Goal: Task Accomplishment & Management: Complete application form

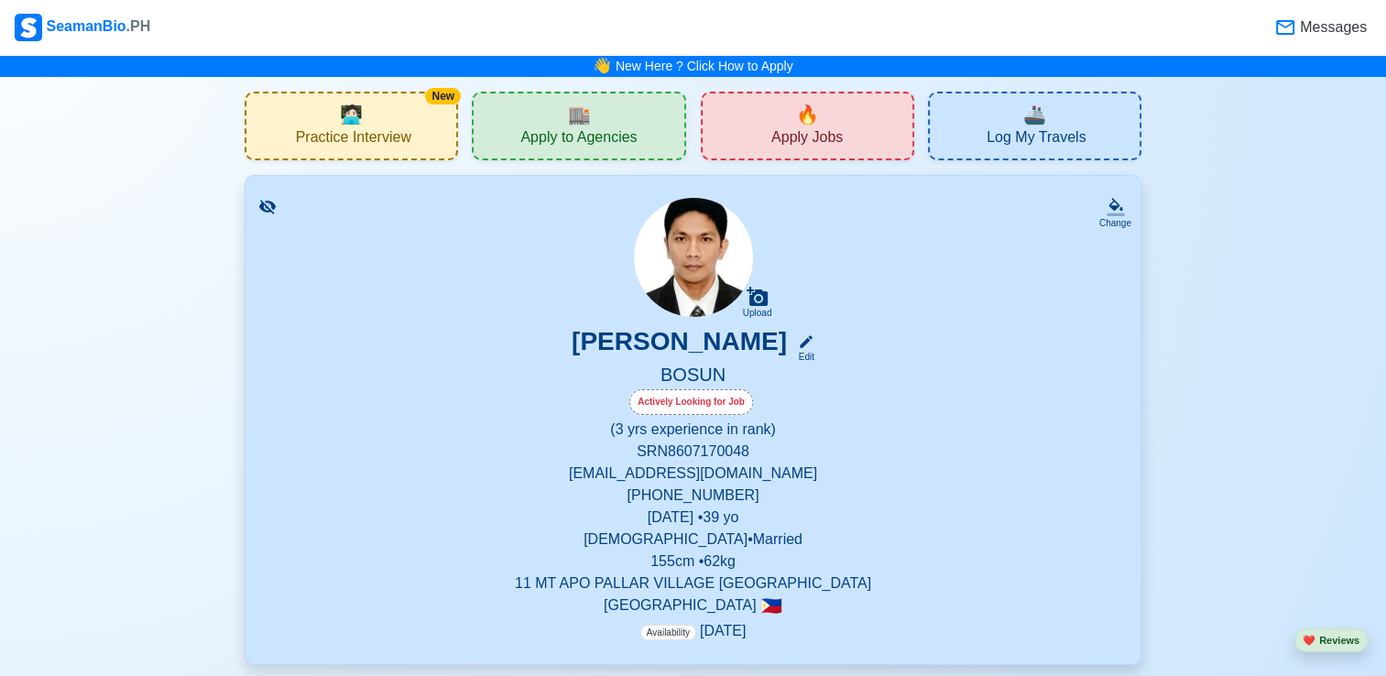
click at [565, 131] on span "Apply to Agencies" at bounding box center [578, 139] width 116 height 23
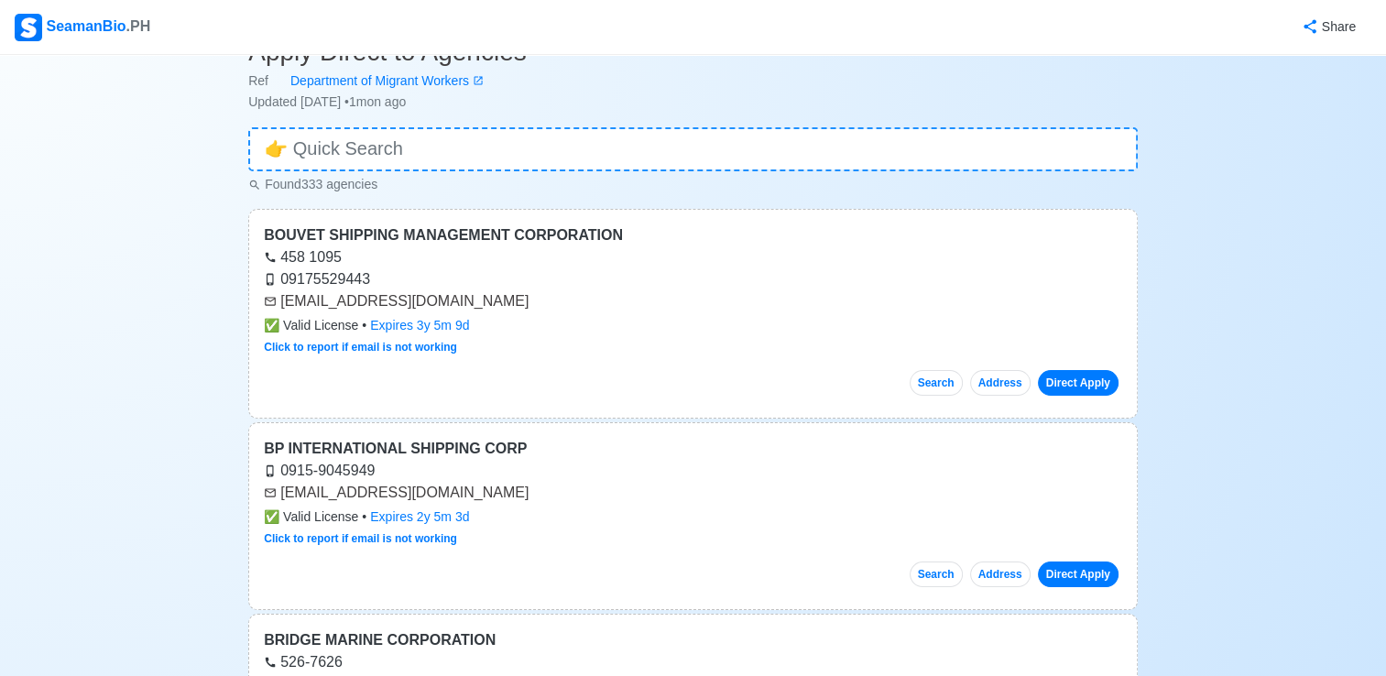
scroll to position [92, 0]
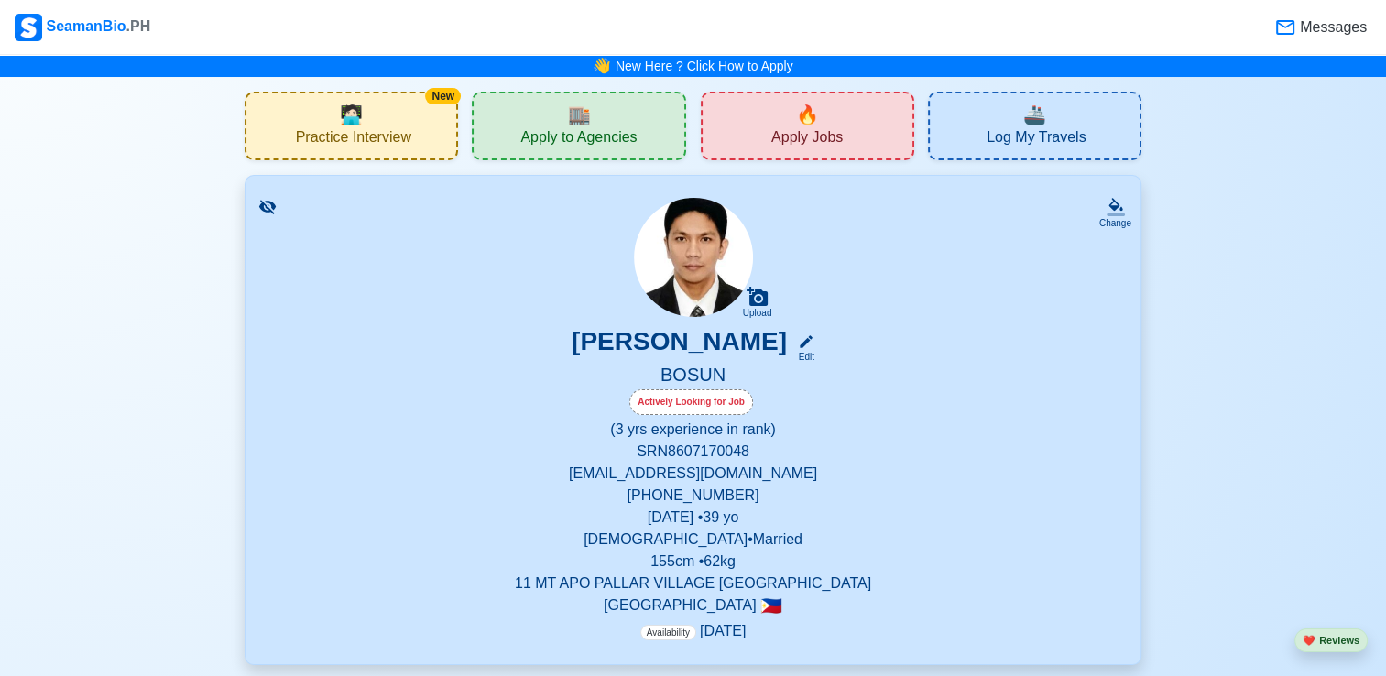
click at [836, 142] on span "Apply Jobs" at bounding box center [806, 139] width 71 height 23
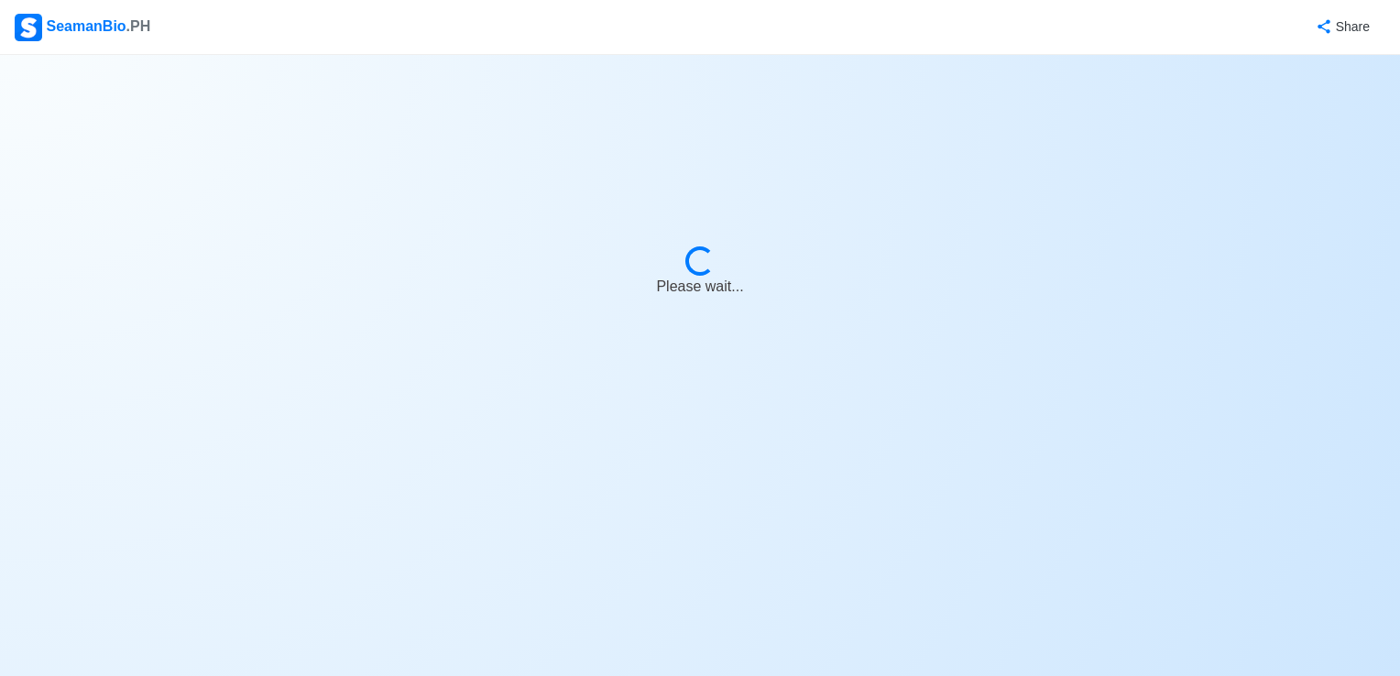
select select "Bosun"
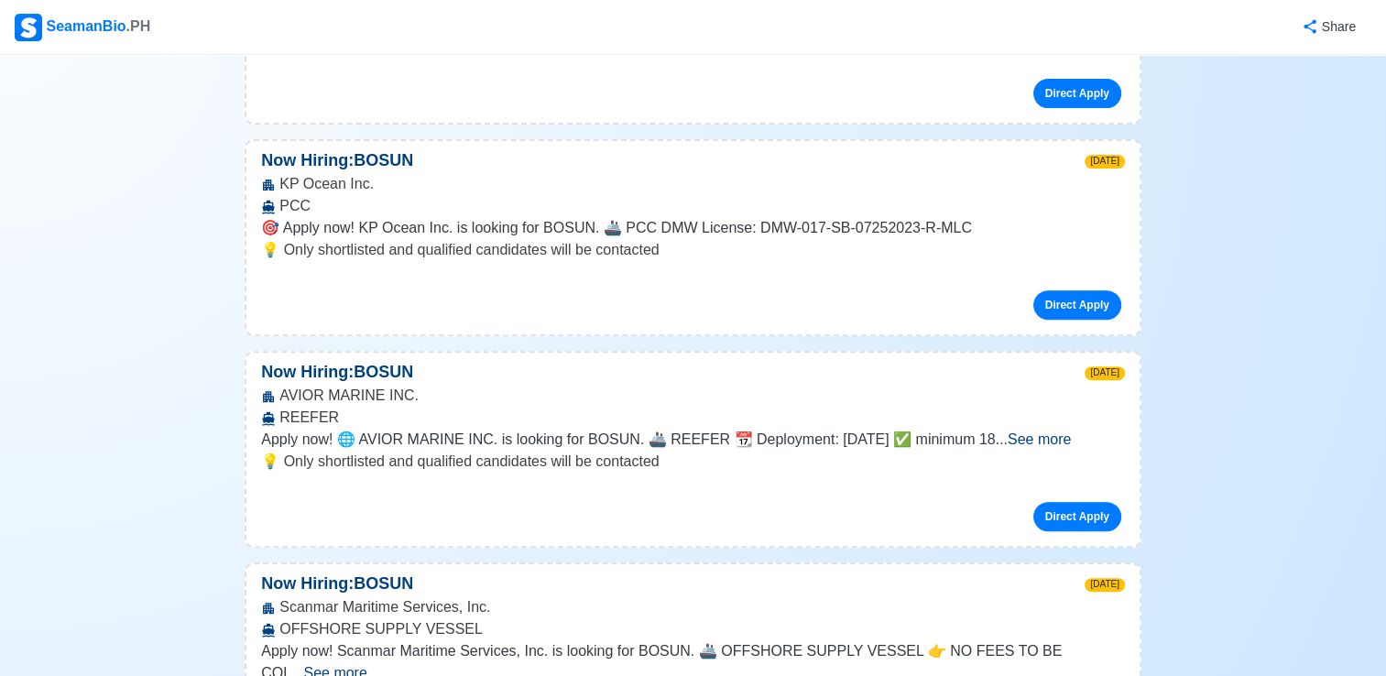
scroll to position [733, 0]
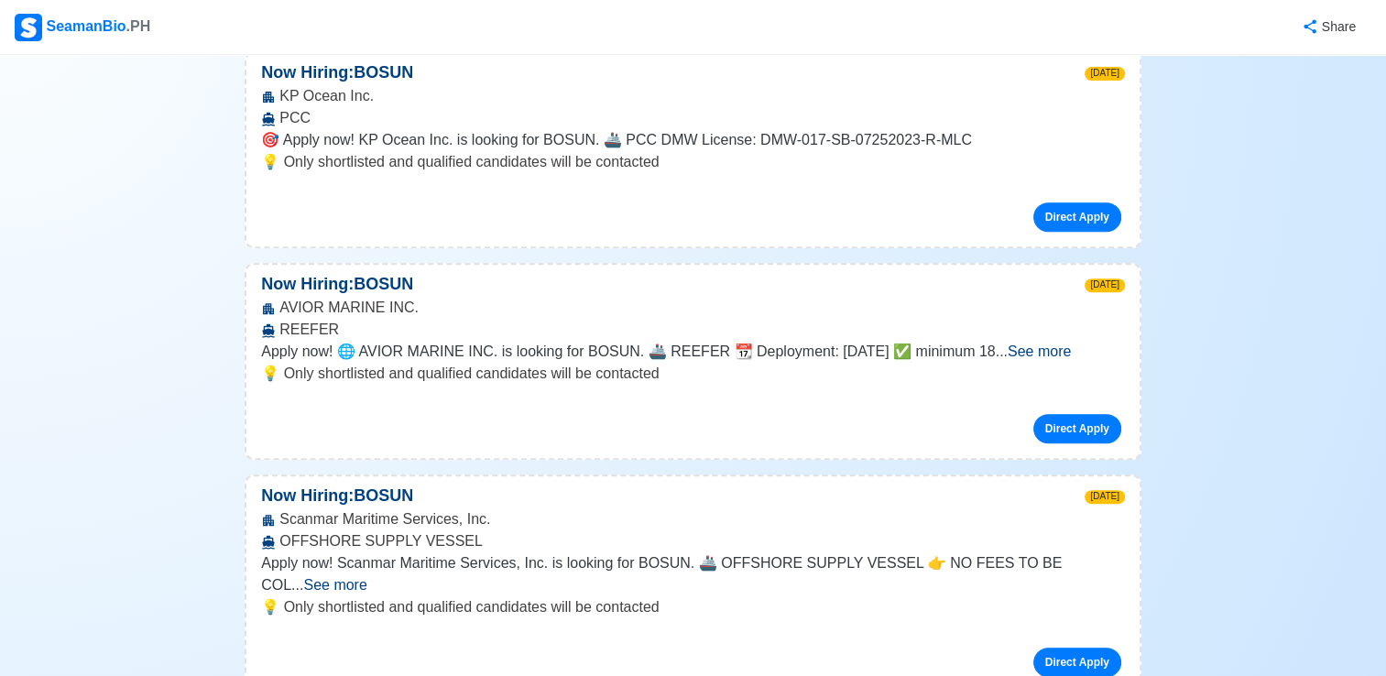
click at [366, 577] on span "See more" at bounding box center [334, 585] width 63 height 16
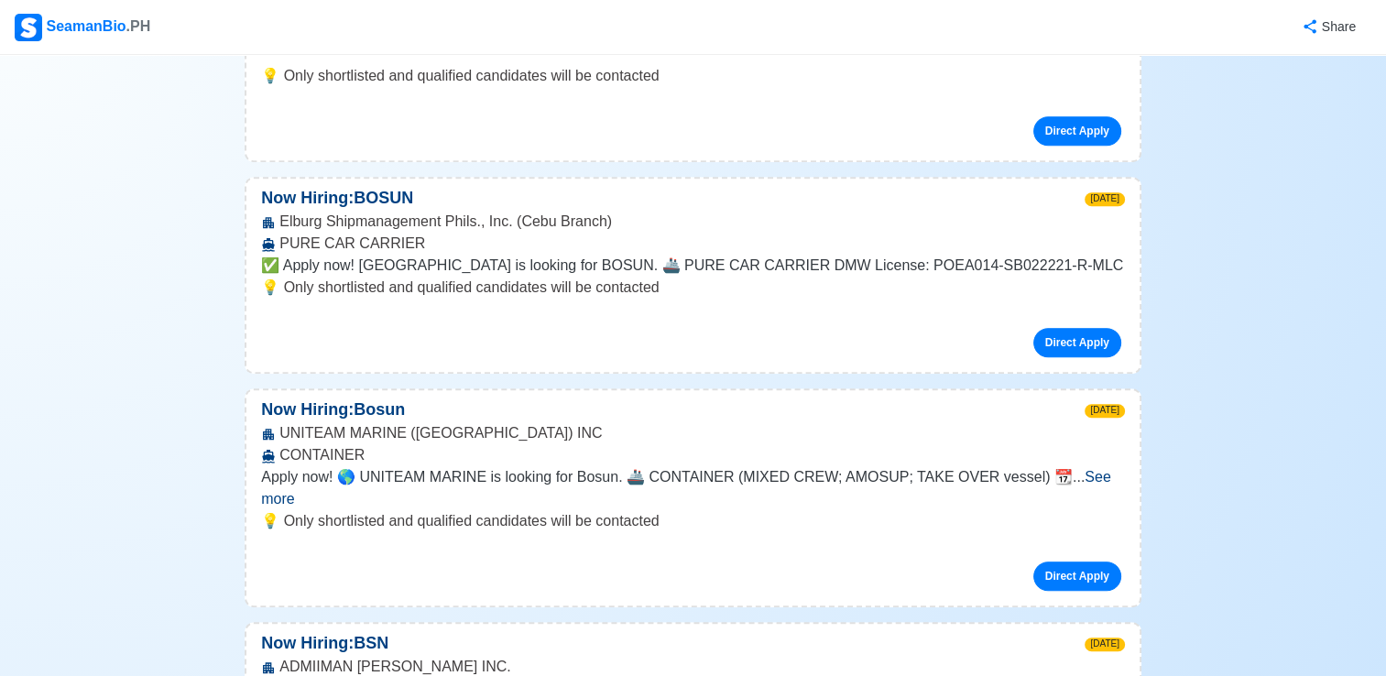
scroll to position [1558, 0]
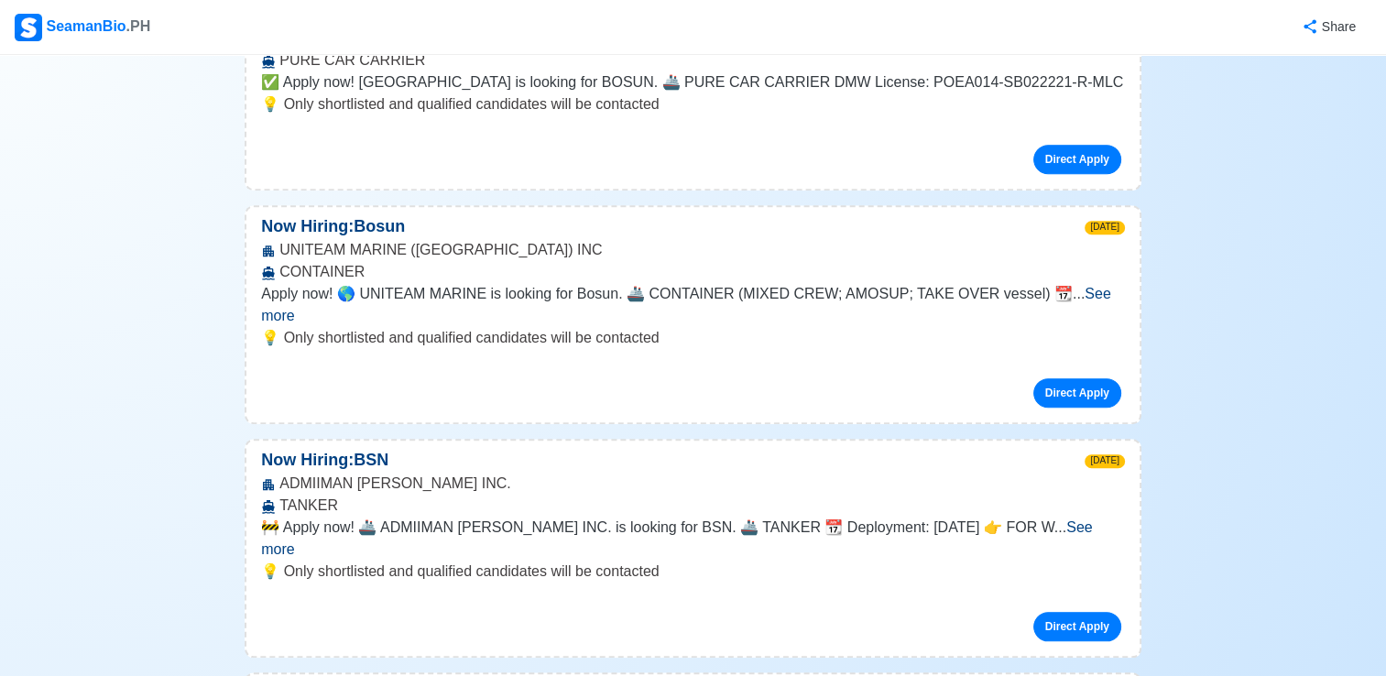
click at [1092, 519] on span "See more" at bounding box center [676, 538] width 831 height 38
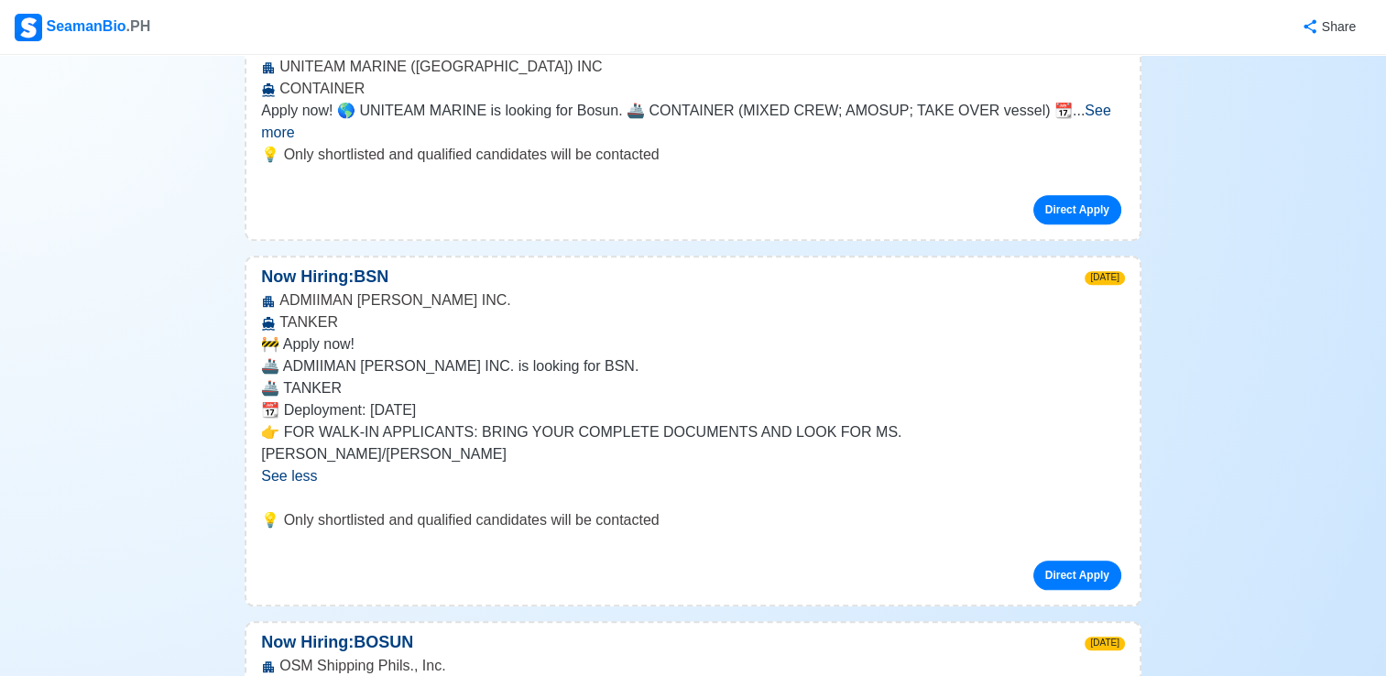
scroll to position [1832, 0]
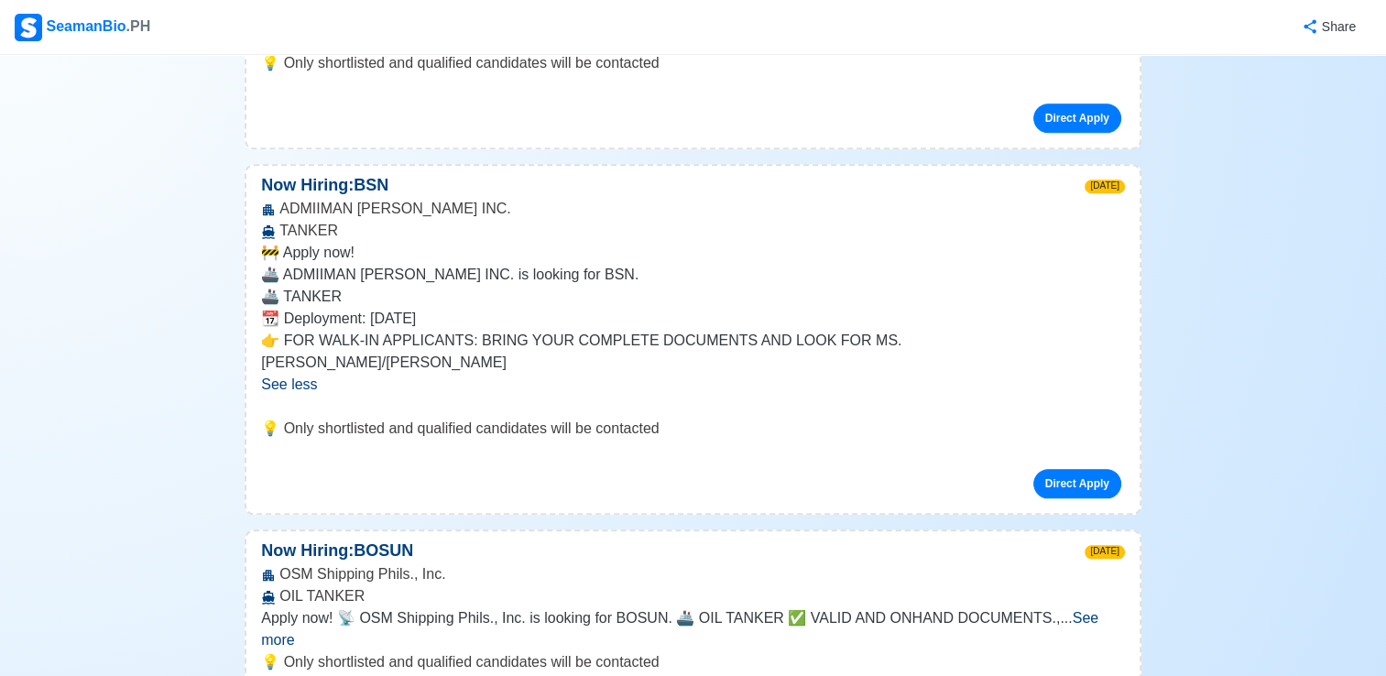
click at [1086, 610] on span "See more" at bounding box center [679, 629] width 837 height 38
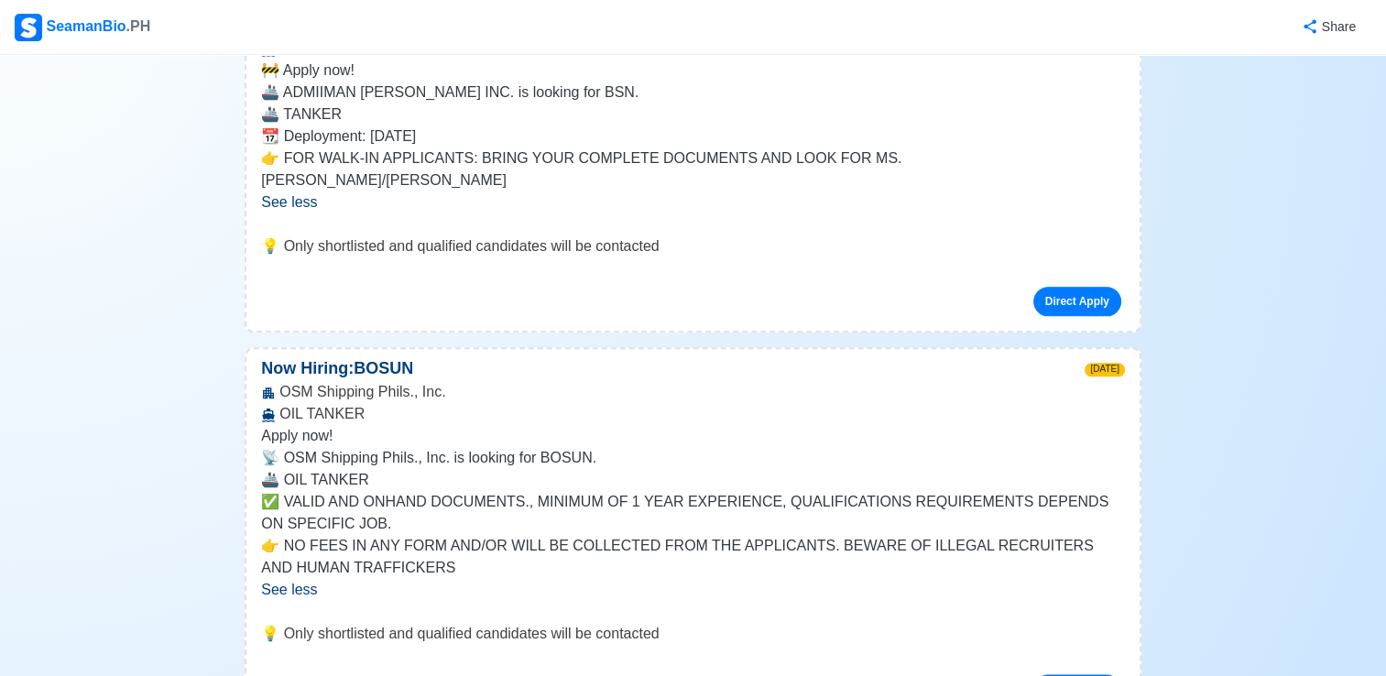
scroll to position [2016, 0]
click at [1076, 673] on link "Direct Apply" at bounding box center [1077, 687] width 88 height 29
